Goal: Find contact information: Find contact information

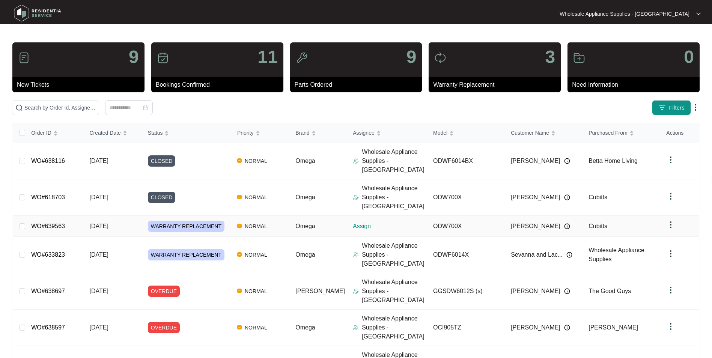
click at [108, 223] on span "[DATE]" at bounding box center [98, 226] width 19 height 6
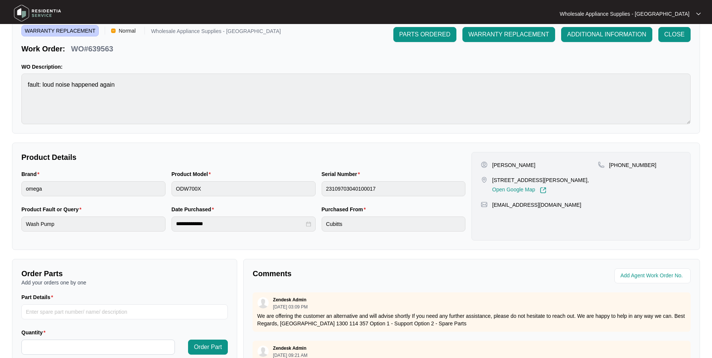
scroll to position [75, 0]
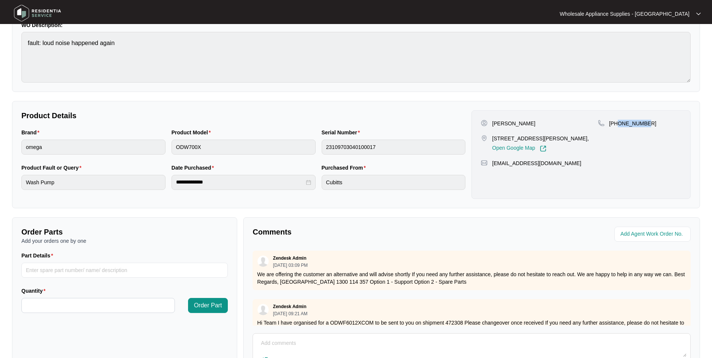
drag, startPoint x: 645, startPoint y: 124, endPoint x: 619, endPoint y: 126, distance: 26.4
click at [619, 126] on div "[PHONE_NUMBER]" at bounding box center [639, 124] width 83 height 8
copy p "410177332"
click at [514, 122] on p "[PERSON_NAME]" at bounding box center [513, 124] width 43 height 8
click at [515, 122] on p "[PERSON_NAME]" at bounding box center [513, 124] width 43 height 8
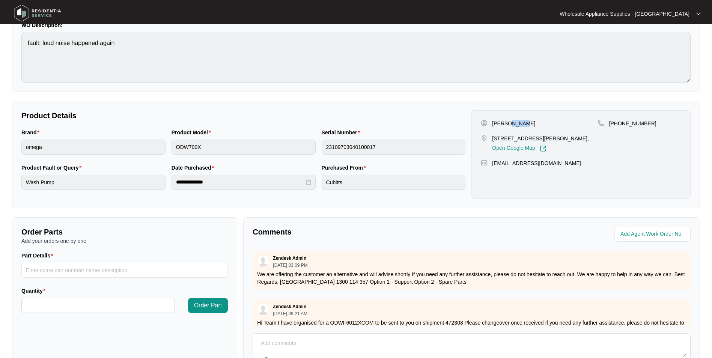
copy p "Ibell"
click at [548, 139] on p "[STREET_ADDRESS][PERSON_NAME]," at bounding box center [540, 139] width 97 height 8
drag, startPoint x: 563, startPoint y: 138, endPoint x: 488, endPoint y: 138, distance: 75.4
click at [488, 138] on div "[STREET_ADDRESS][PERSON_NAME], Open Google Map" at bounding box center [539, 143] width 117 height 17
copy div "[STREET_ADDRESS]"
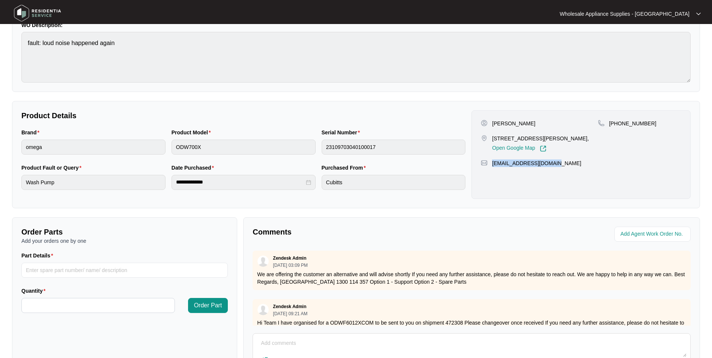
drag, startPoint x: 524, startPoint y: 171, endPoint x: 492, endPoint y: 172, distance: 31.6
click at [492, 167] on div "[EMAIL_ADDRESS][DOMAIN_NAME]" at bounding box center [581, 164] width 200 height 8
copy p "[EMAIL_ADDRESS][DOMAIN_NAME]"
click at [167, 149] on div "Brand omega Product Model ODW700X Serial Number 23109703040100017" at bounding box center [243, 145] width 450 height 35
click at [298, 149] on div "Brand omega Product Model ODW700X Serial Number 23109703040100017" at bounding box center [243, 145] width 450 height 35
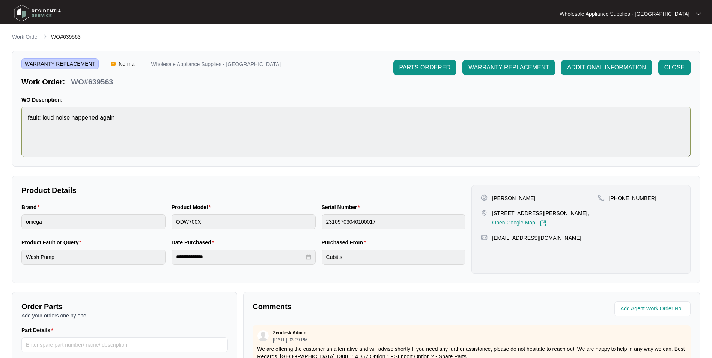
scroll to position [0, 0]
click at [101, 84] on p "WO#639563" at bounding box center [92, 82] width 42 height 11
copy p "639563"
